Goal: Information Seeking & Learning: Learn about a topic

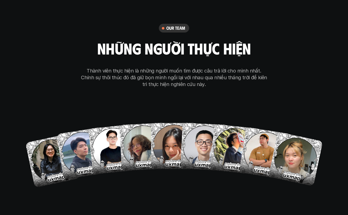
scroll to position [3230, 0]
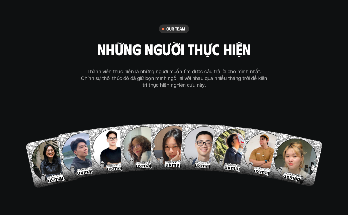
click at [211, 132] on img at bounding box center [204, 148] width 48 height 48
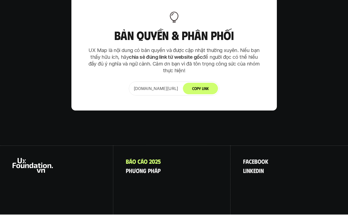
scroll to position [3500, 0]
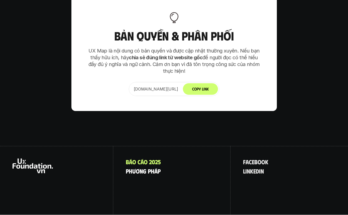
click at [155, 168] on span "á" at bounding box center [155, 171] width 3 height 7
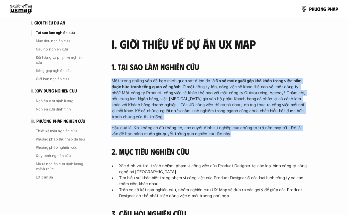
scroll to position [38, 0]
click at [265, 152] on h4 "2. Mục tiêu nghiên cứu" at bounding box center [208, 152] width 195 height 10
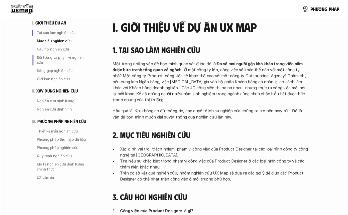
scroll to position [0, 0]
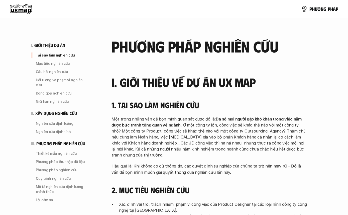
click at [326, 10] on span at bounding box center [326, 9] width 1 height 6
click at [335, 9] on p "p h ư ơ n g p h á p" at bounding box center [323, 9] width 29 height 6
click at [326, 10] on p "p h ư ơ n g p h á p" at bounding box center [323, 9] width 29 height 6
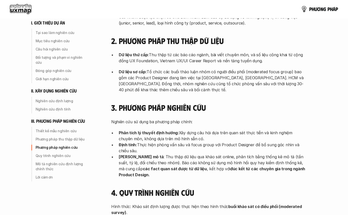
scroll to position [1304, 0]
